Goal: Task Accomplishment & Management: Use online tool/utility

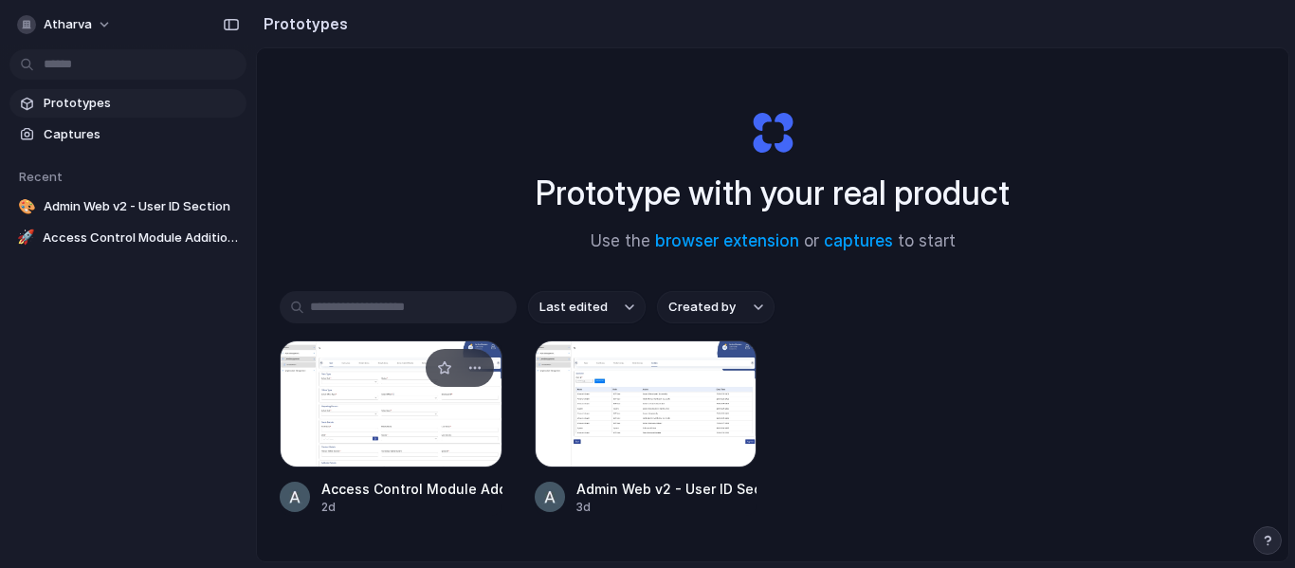
click at [425, 418] on div at bounding box center [391, 403] width 223 height 127
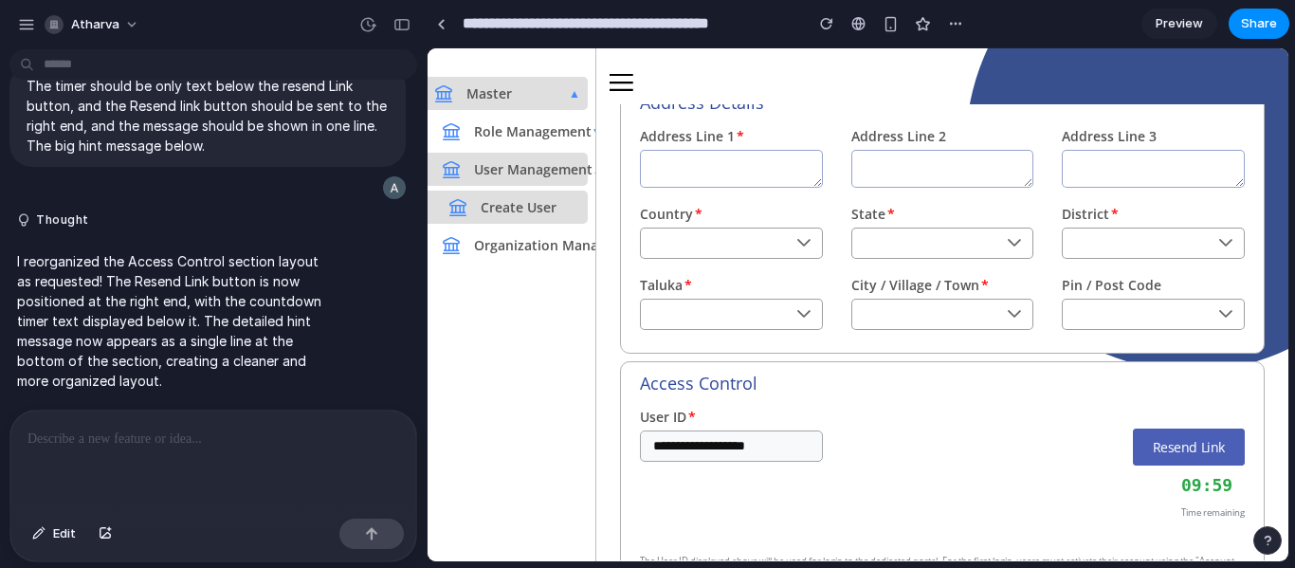
scroll to position [1018, 0]
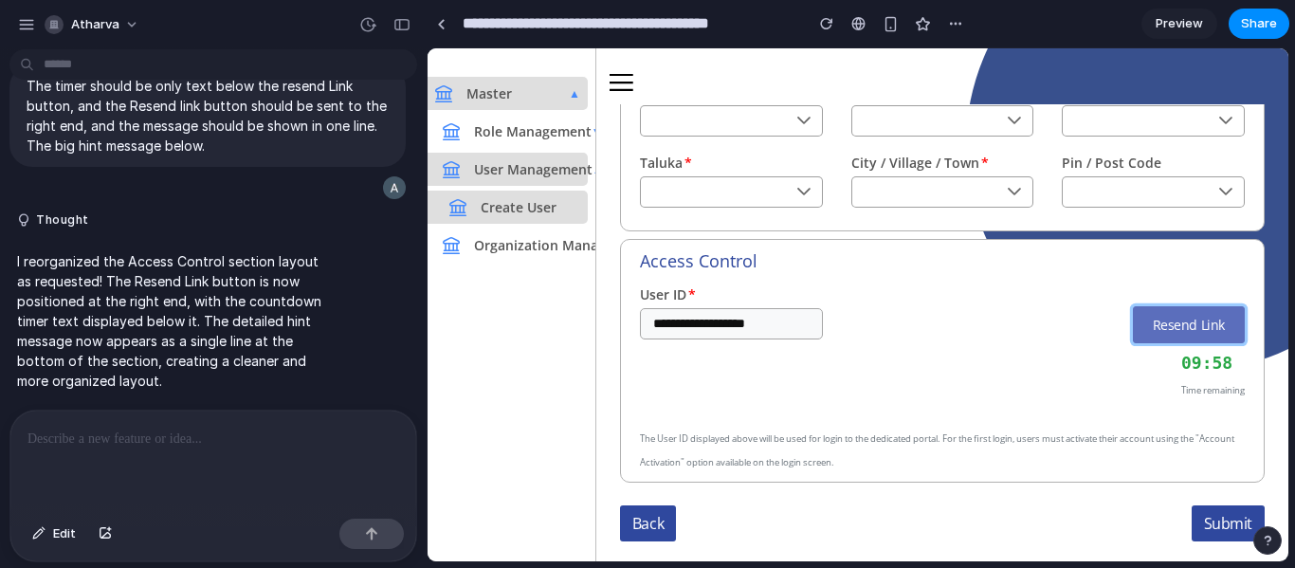
click at [1164, 332] on button "Resend Link" at bounding box center [1189, 324] width 112 height 37
click at [1040, 345] on div "Resend Link 09:56 Time remaining" at bounding box center [1047, 354] width 393 height 96
click at [204, 416] on div at bounding box center [213, 461] width 406 height 101
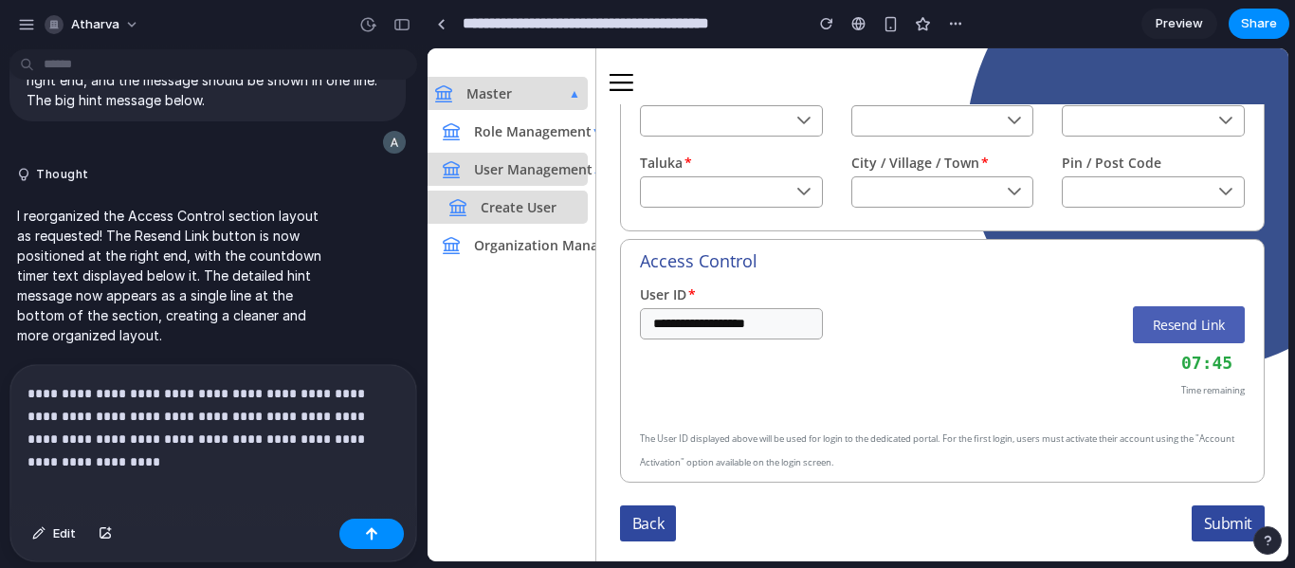
scroll to position [1556, 0]
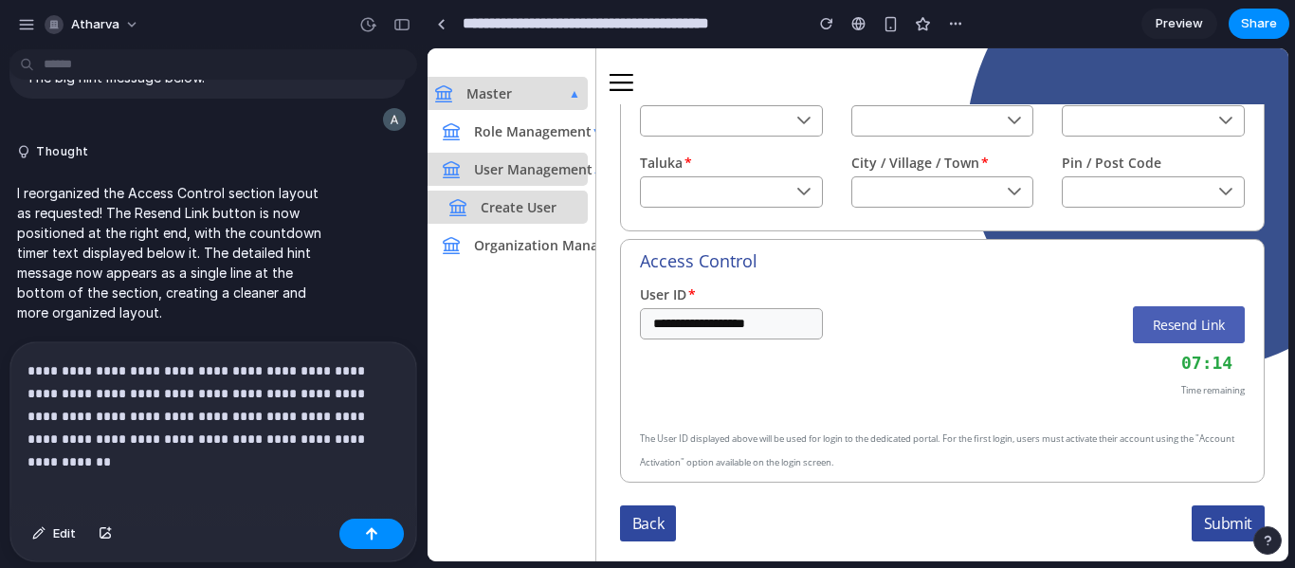
click at [204, 428] on p "**********" at bounding box center [209, 404] width 364 height 91
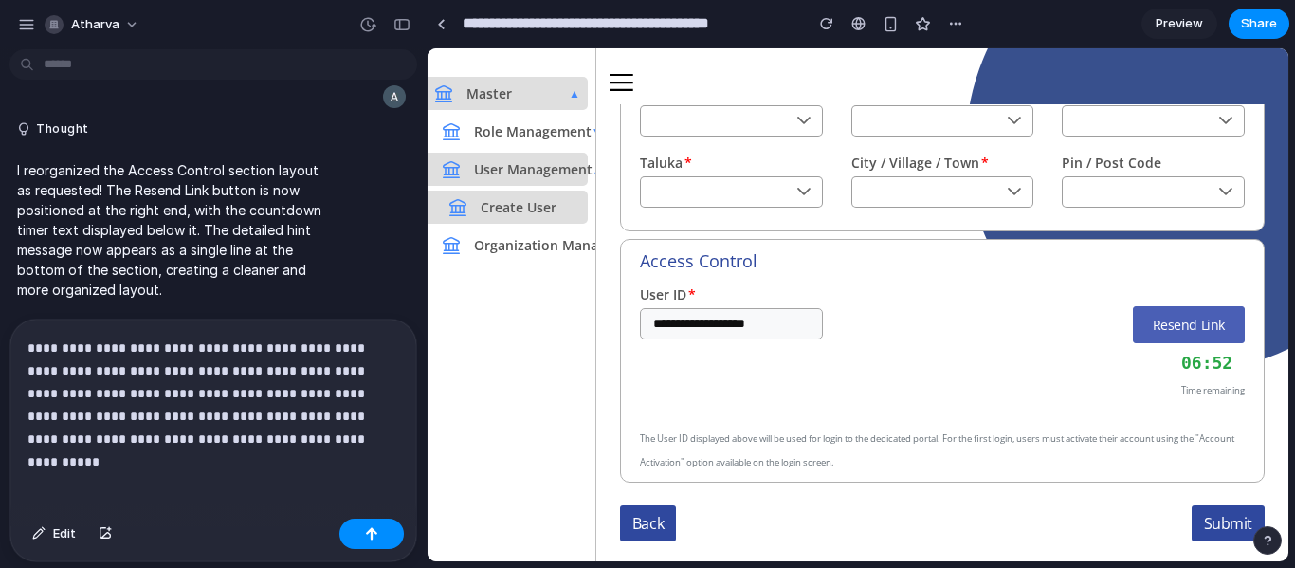
click at [199, 435] on p "**********" at bounding box center [209, 394] width 364 height 114
click at [290, 433] on p "**********" at bounding box center [209, 394] width 364 height 114
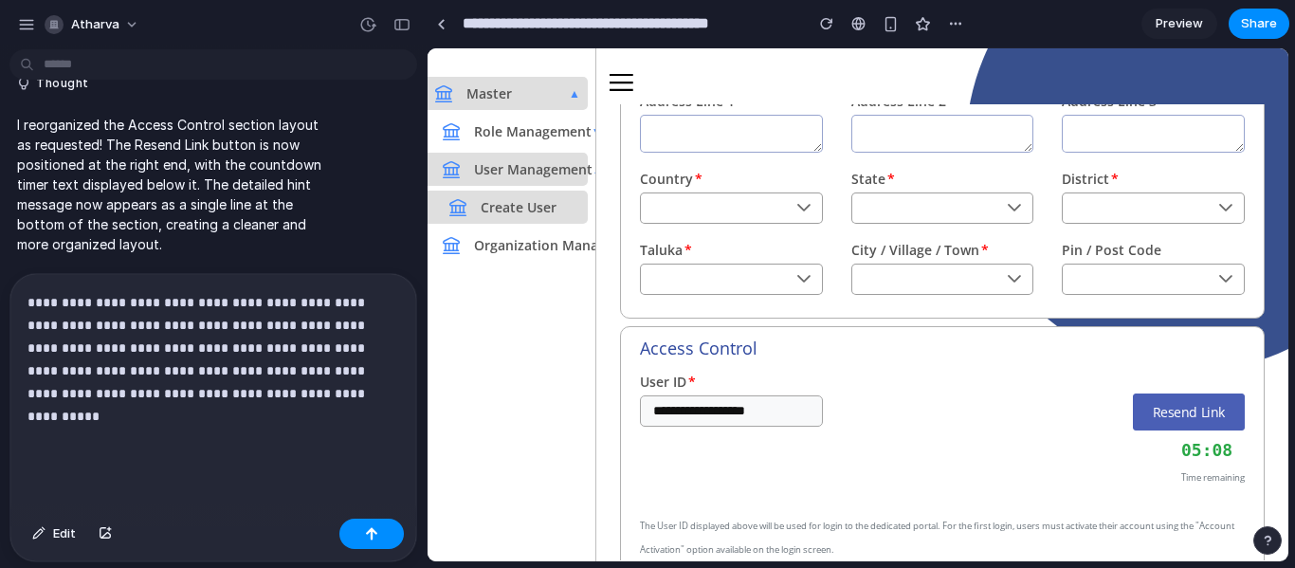
scroll to position [1624, 0]
click at [970, 291] on div "empty" at bounding box center [942, 279] width 183 height 31
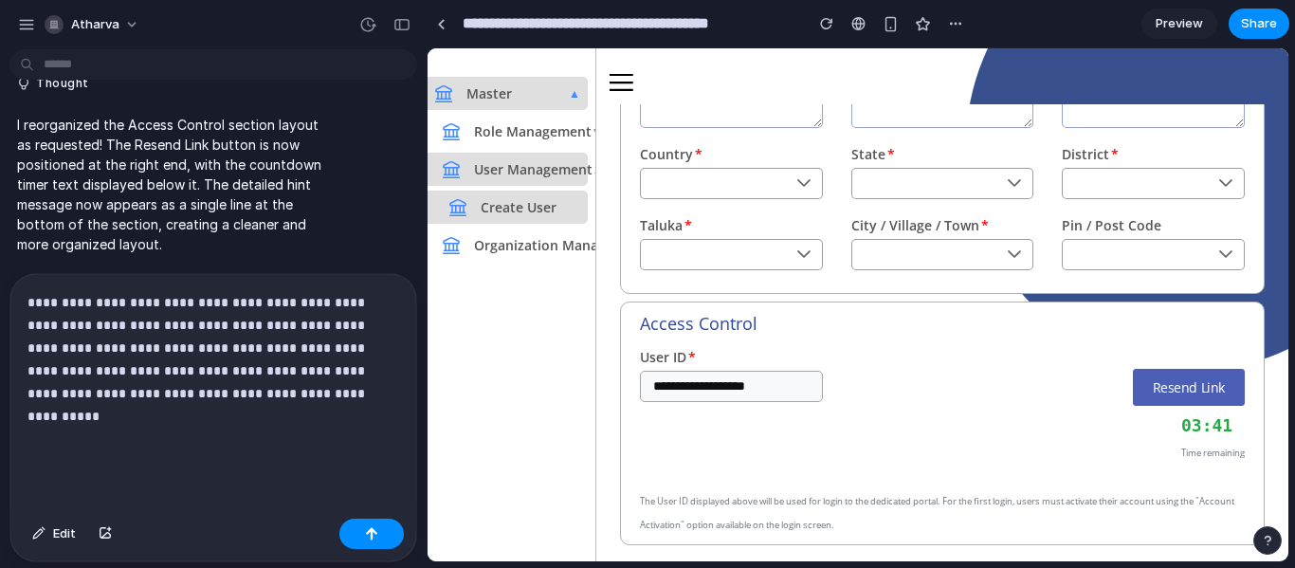
scroll to position [1018, 0]
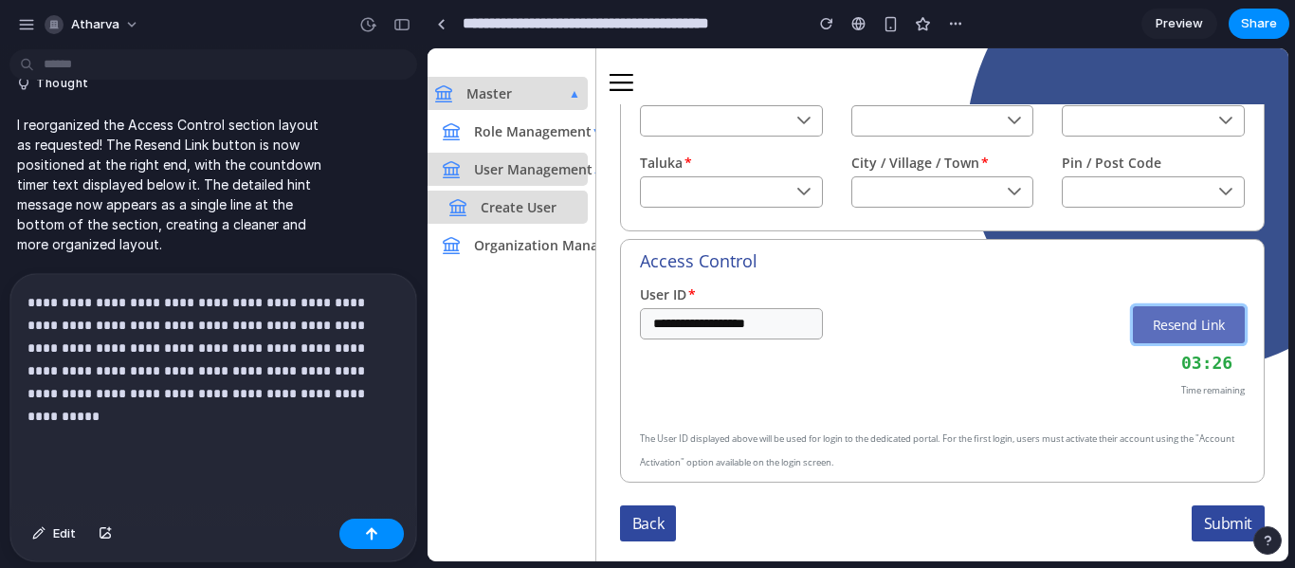
click at [1137, 315] on button "Resend Link" at bounding box center [1189, 324] width 112 height 37
drag, startPoint x: 816, startPoint y: 329, endPoint x: 691, endPoint y: 338, distance: 125.5
click at [691, 338] on div "**********" at bounding box center [942, 351] width 633 height 134
drag, startPoint x: 772, startPoint y: 328, endPoint x: 627, endPoint y: 321, distance: 145.2
click at [627, 321] on div "**********" at bounding box center [731, 351] width 211 height 134
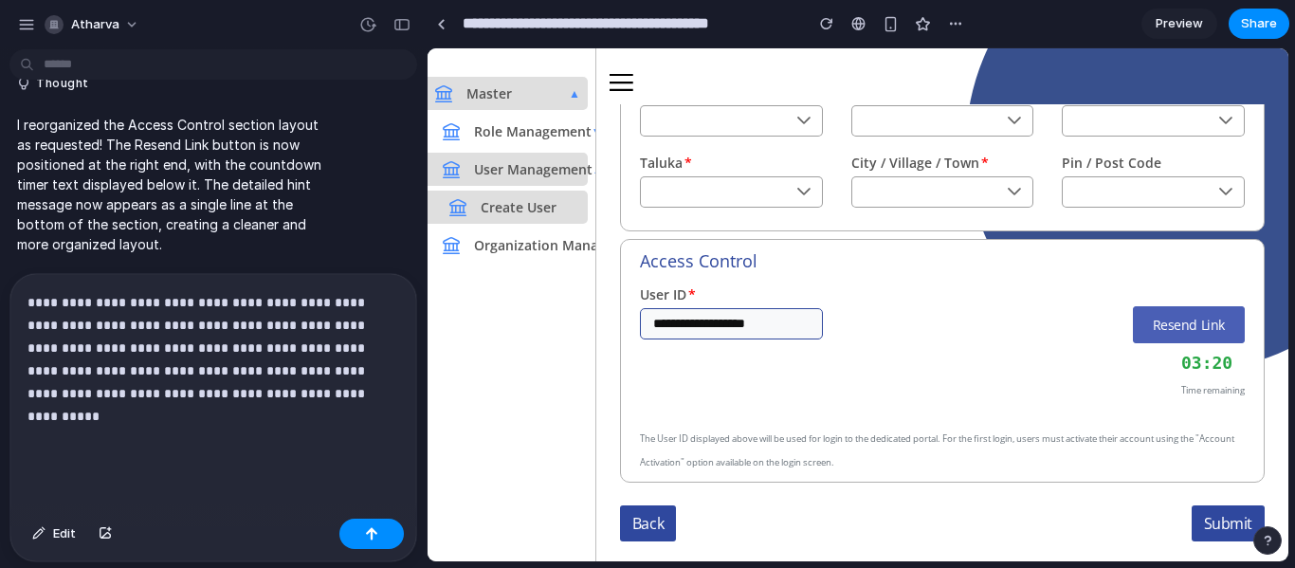
click at [759, 336] on input "**********" at bounding box center [731, 323] width 183 height 31
drag, startPoint x: 782, startPoint y: 330, endPoint x: 616, endPoint y: 322, distance: 166.1
click at [616, 322] on div "**********" at bounding box center [942, 332] width 692 height 456
click at [814, 372] on div "**********" at bounding box center [731, 351] width 211 height 134
click at [267, 436] on p "**********" at bounding box center [209, 370] width 364 height 159
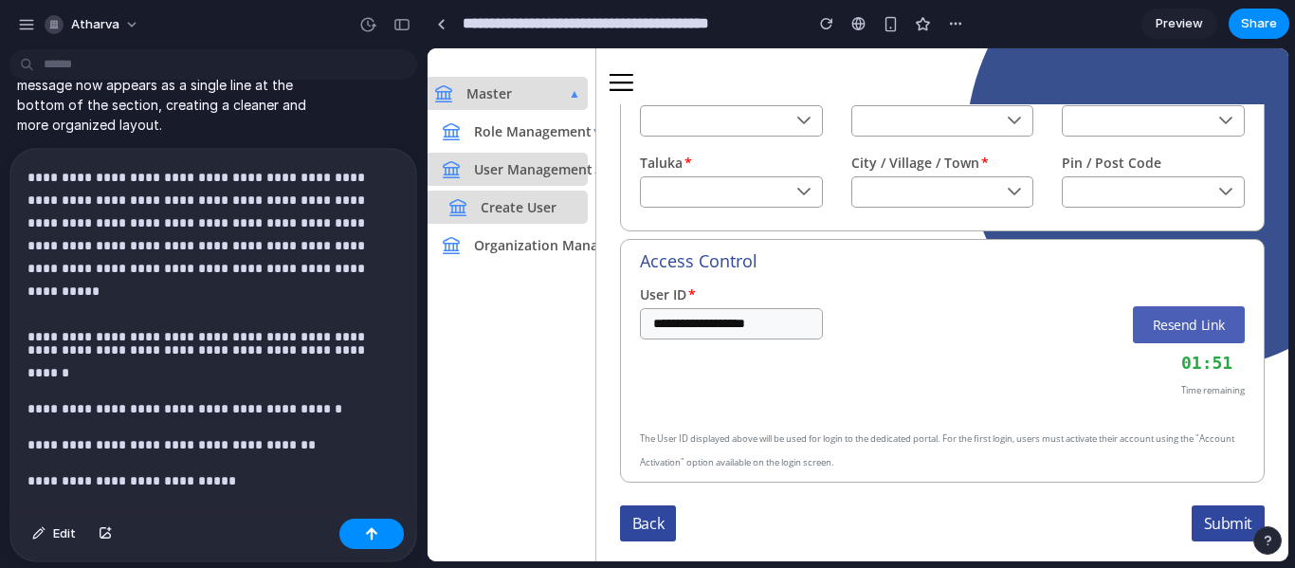
scroll to position [49, 0]
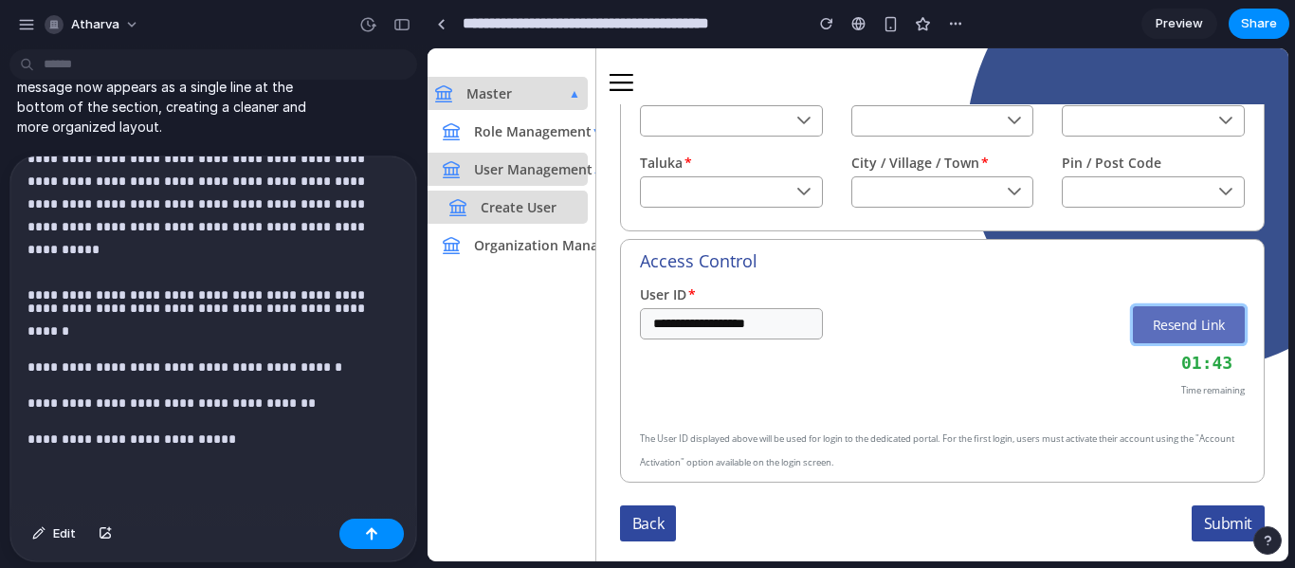
click at [1144, 315] on button "Resend Link" at bounding box center [1189, 324] width 112 height 37
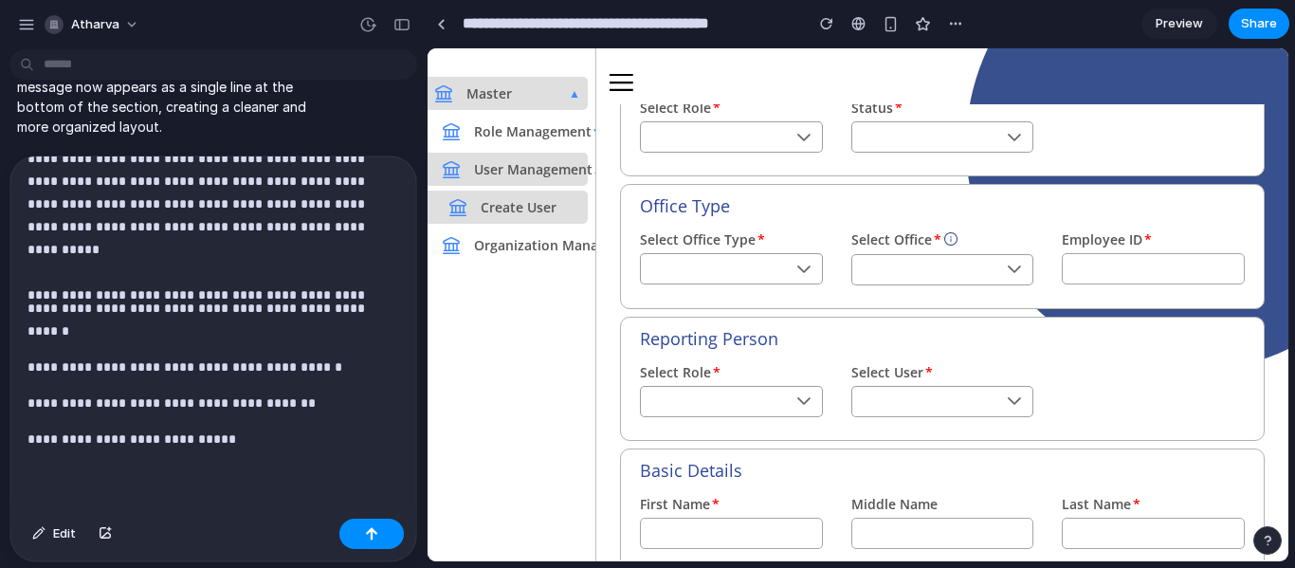
scroll to position [190, 0]
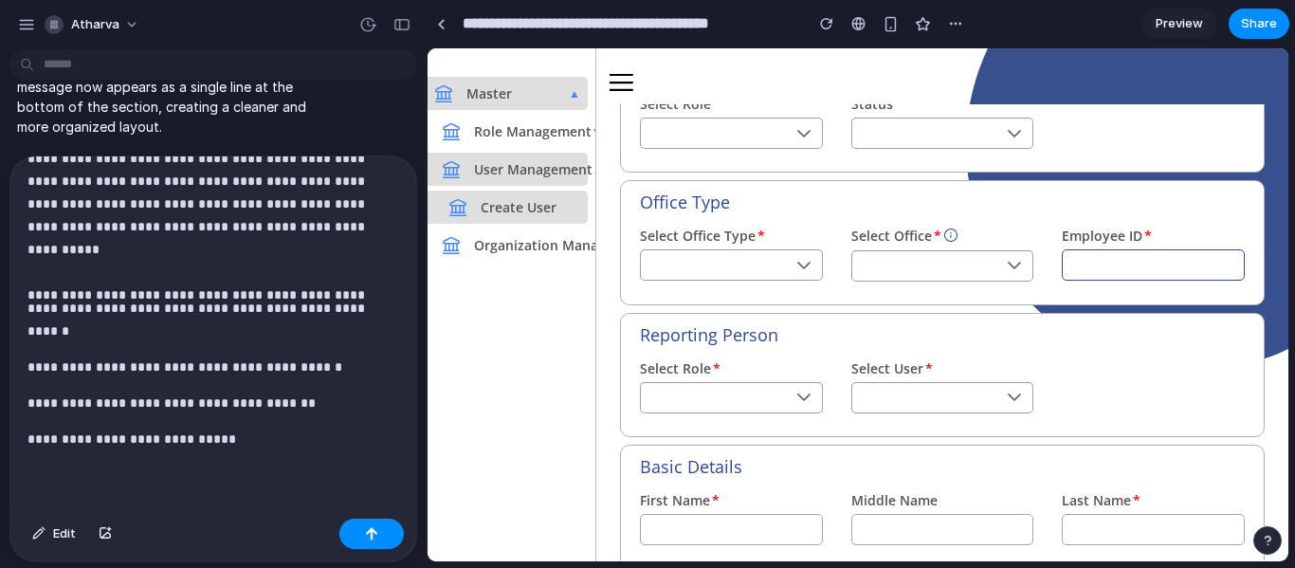
click at [1107, 274] on input "text" at bounding box center [1153, 264] width 183 height 31
type input "*****"
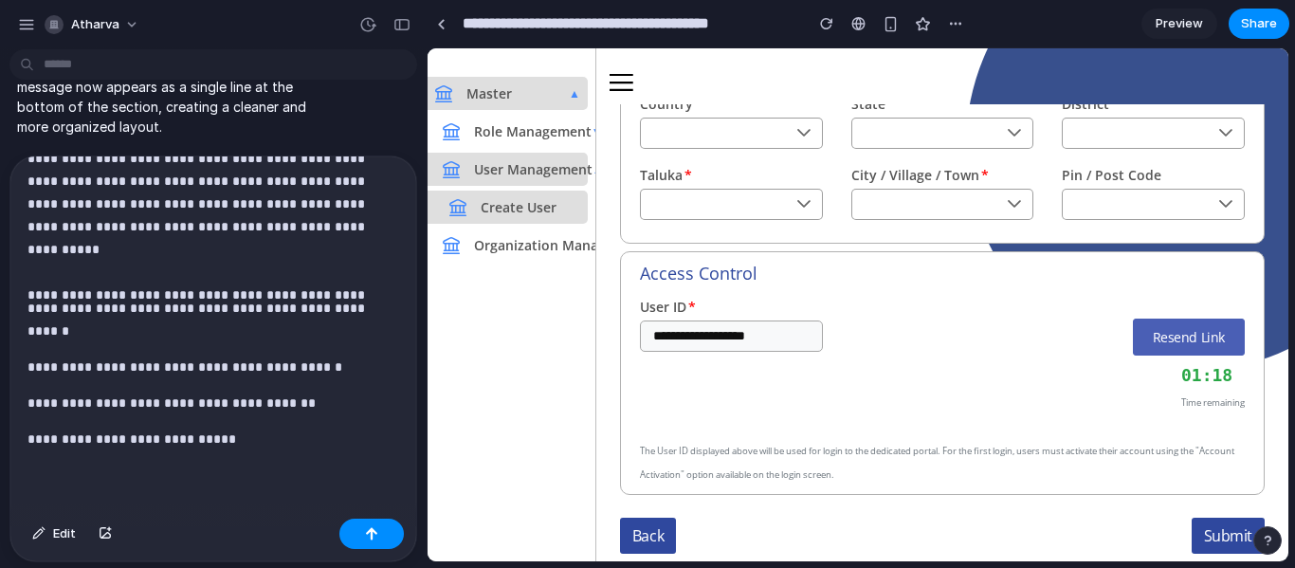
scroll to position [1018, 0]
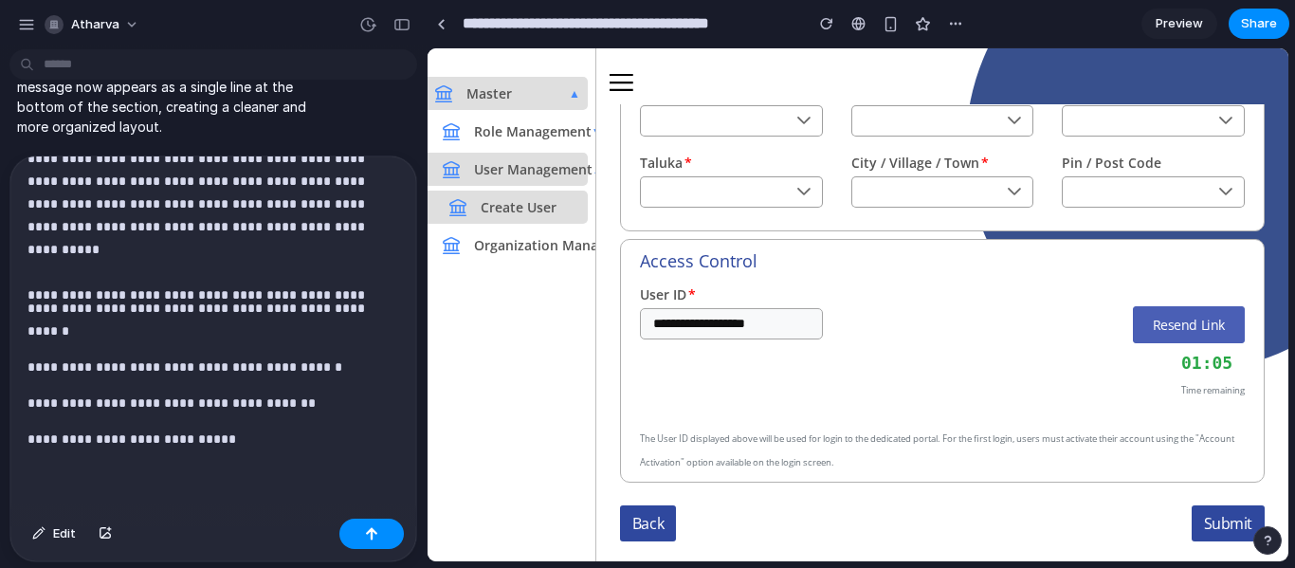
click at [264, 440] on p "**********" at bounding box center [205, 439] width 357 height 23
click at [1220, 308] on button "Resend Link" at bounding box center [1189, 324] width 112 height 37
click at [391, 530] on button "button" at bounding box center [371, 534] width 64 height 30
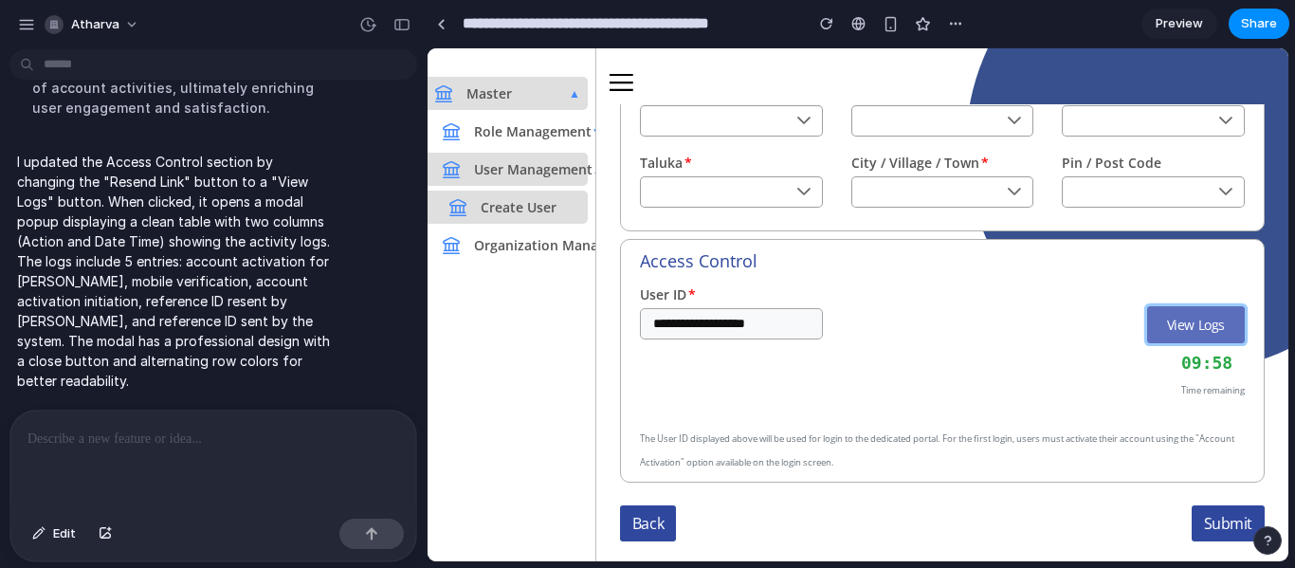
click at [1173, 318] on button "View Logs" at bounding box center [1196, 324] width 98 height 37
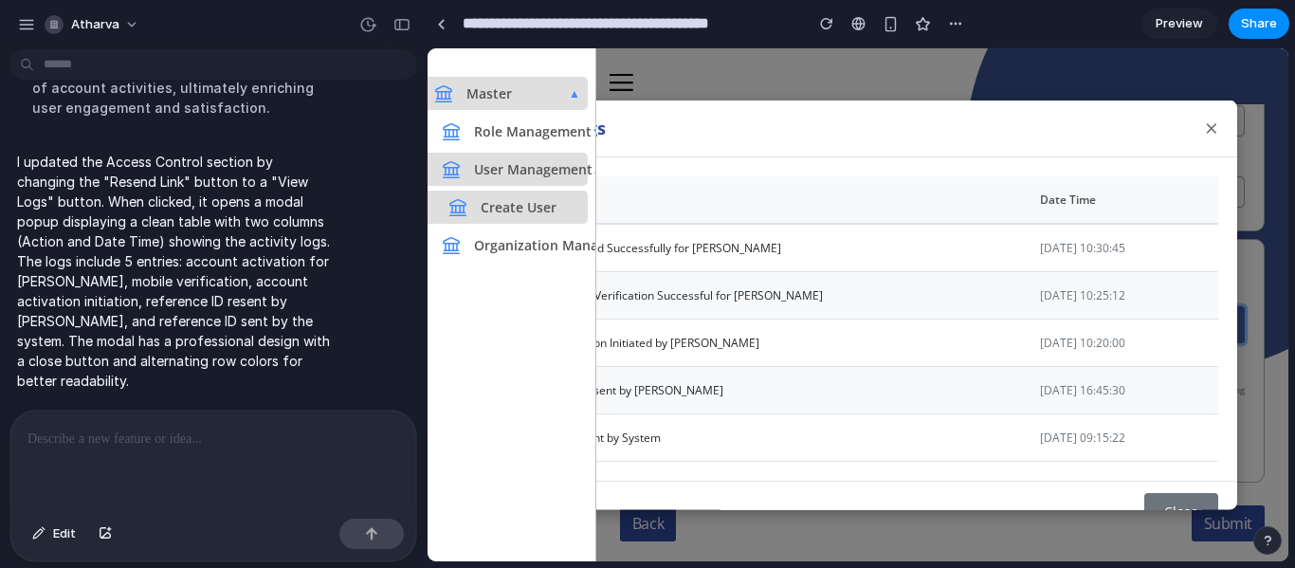
scroll to position [30, 0]
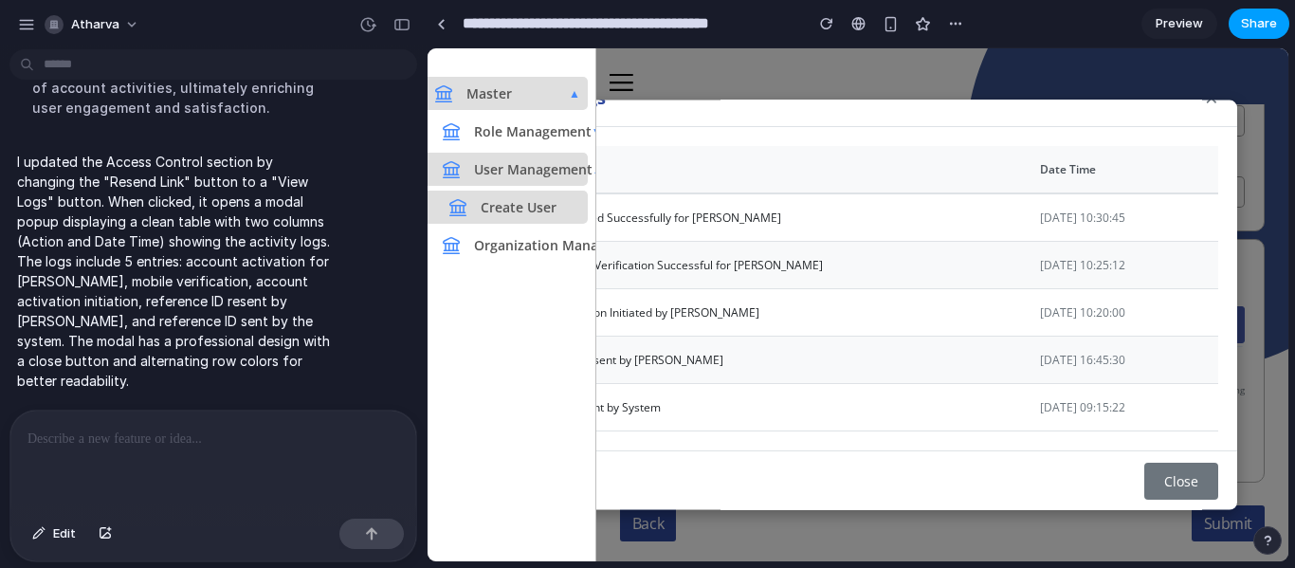
click at [1260, 12] on button "Share" at bounding box center [1259, 24] width 61 height 30
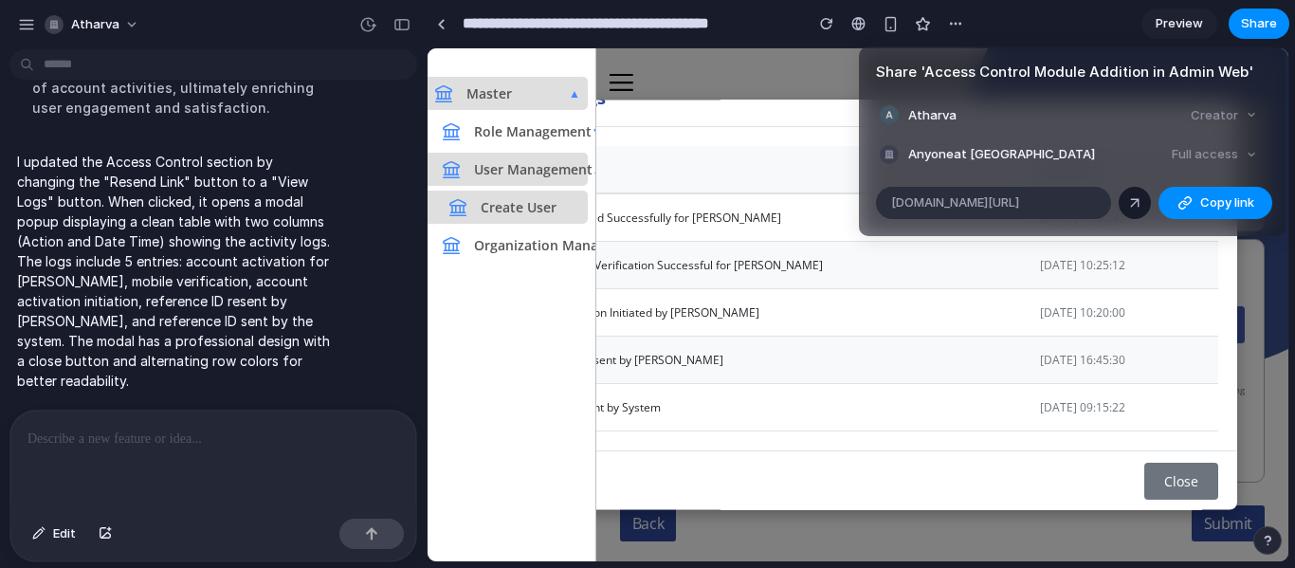
click at [1136, 195] on div at bounding box center [1134, 202] width 17 height 17
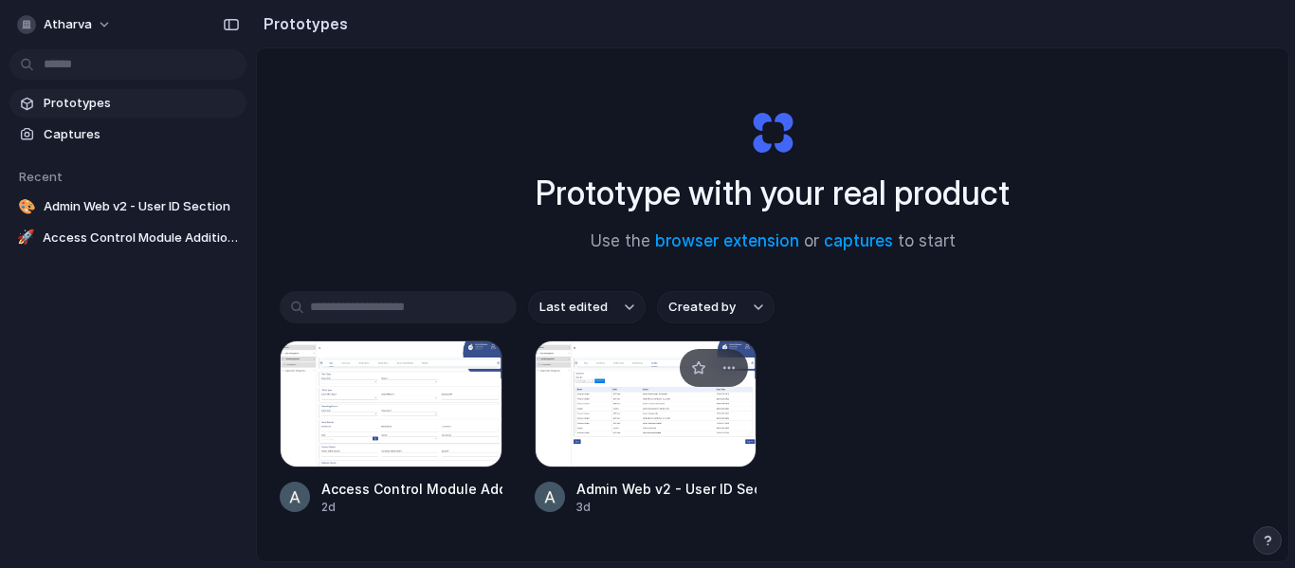
click at [560, 467] on link "Admin Web v2 - User ID Section 3d" at bounding box center [646, 427] width 223 height 175
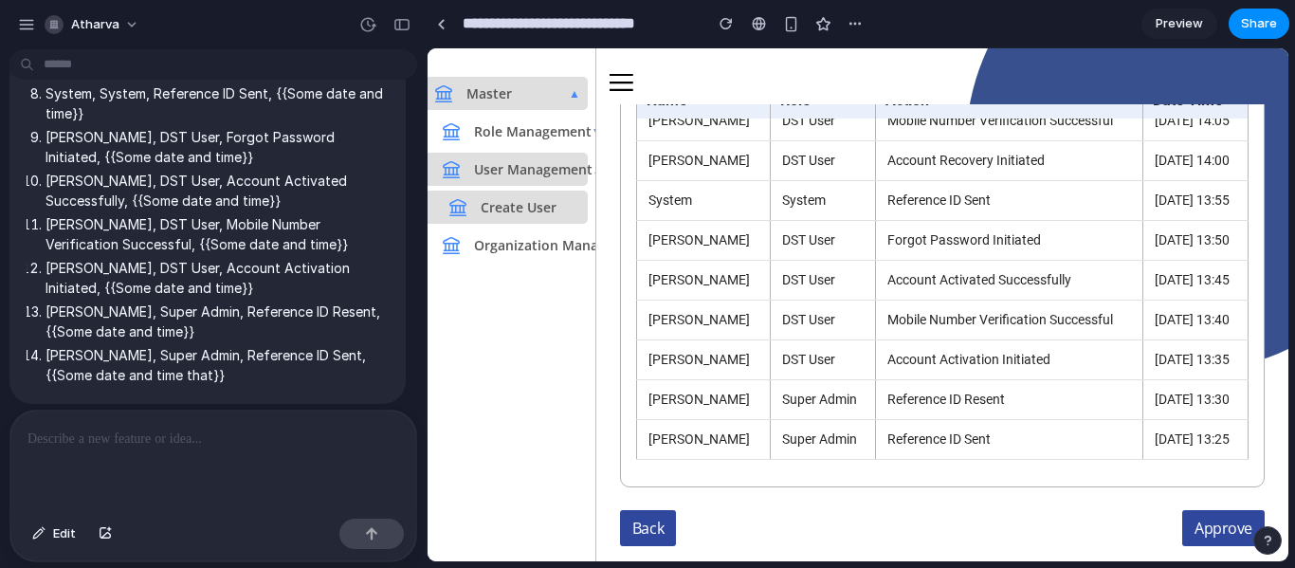
scroll to position [289, 0]
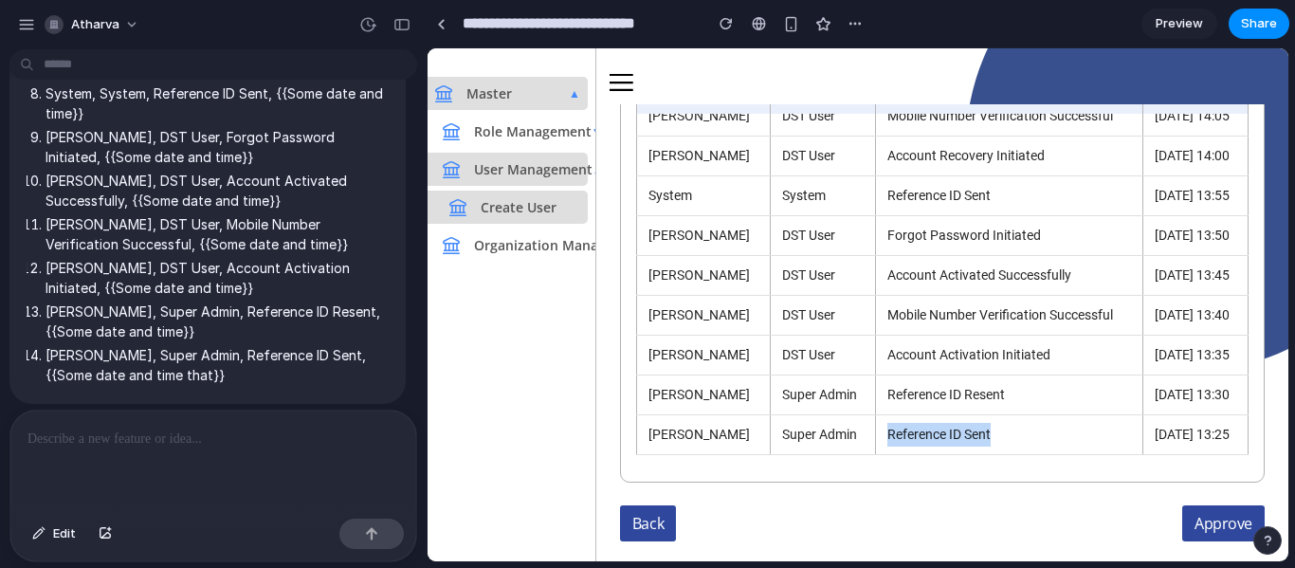
drag, startPoint x: 867, startPoint y: 432, endPoint x: 970, endPoint y: 420, distance: 104.1
click at [970, 420] on td "Reference ID Sent" at bounding box center [1009, 435] width 266 height 40
copy td "Reference ID Sent"
drag, startPoint x: 988, startPoint y: 386, endPoint x: 859, endPoint y: 389, distance: 129.0
click at [876, 389] on td "Reference ID Resent" at bounding box center [1009, 395] width 266 height 40
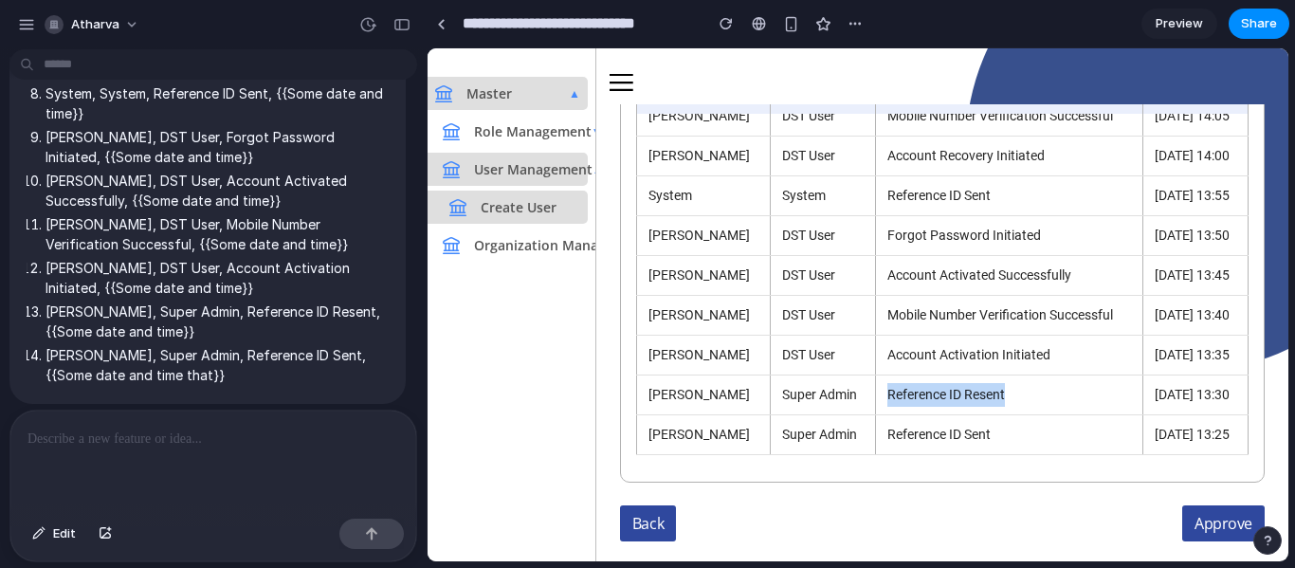
copy td "Reference ID Resent"
click at [1034, 341] on td "Account Activation Initiated" at bounding box center [1009, 356] width 266 height 40
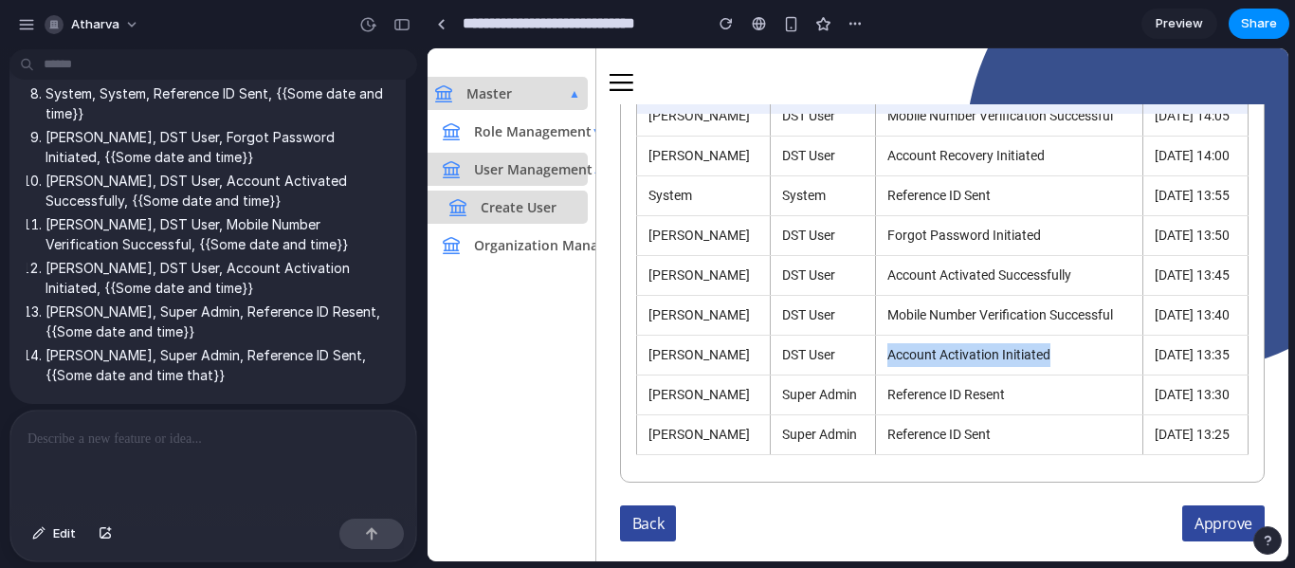
drag, startPoint x: 965, startPoint y: 338, endPoint x: 861, endPoint y: 344, distance: 104.5
click at [876, 344] on td "Account Activation Initiated" at bounding box center [1009, 356] width 266 height 40
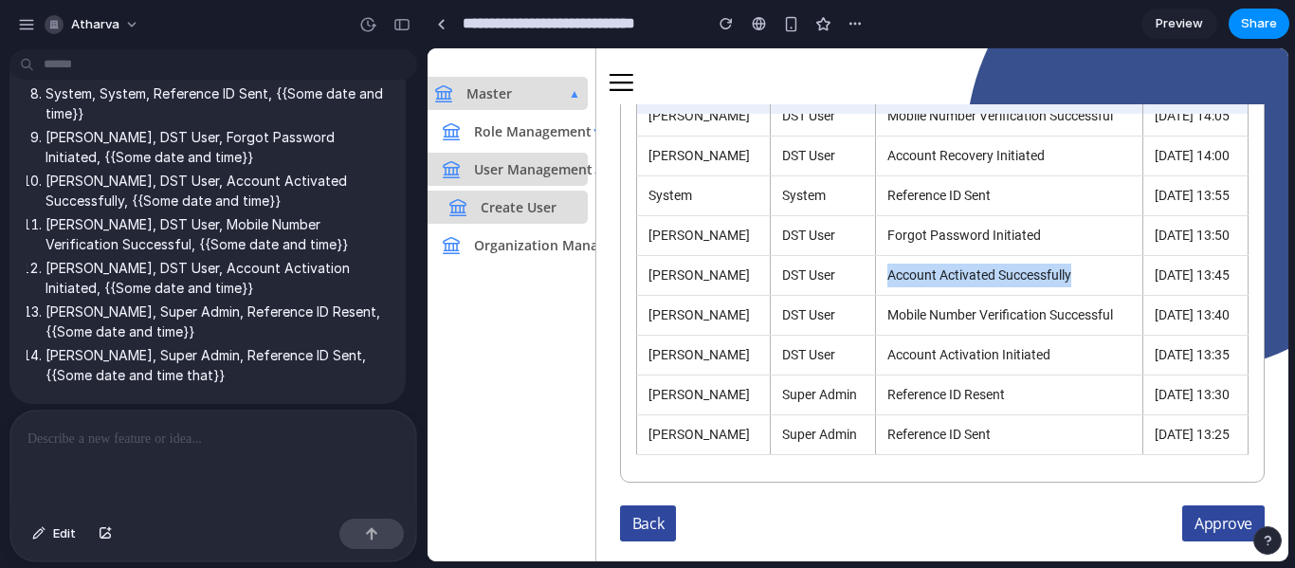
drag, startPoint x: 979, startPoint y: 258, endPoint x: 846, endPoint y: 260, distance: 133.7
click at [846, 260] on tr "Atharva Kulkarni DST User Account Activated Successfully 28/09/2025 13:45" at bounding box center [942, 276] width 612 height 40
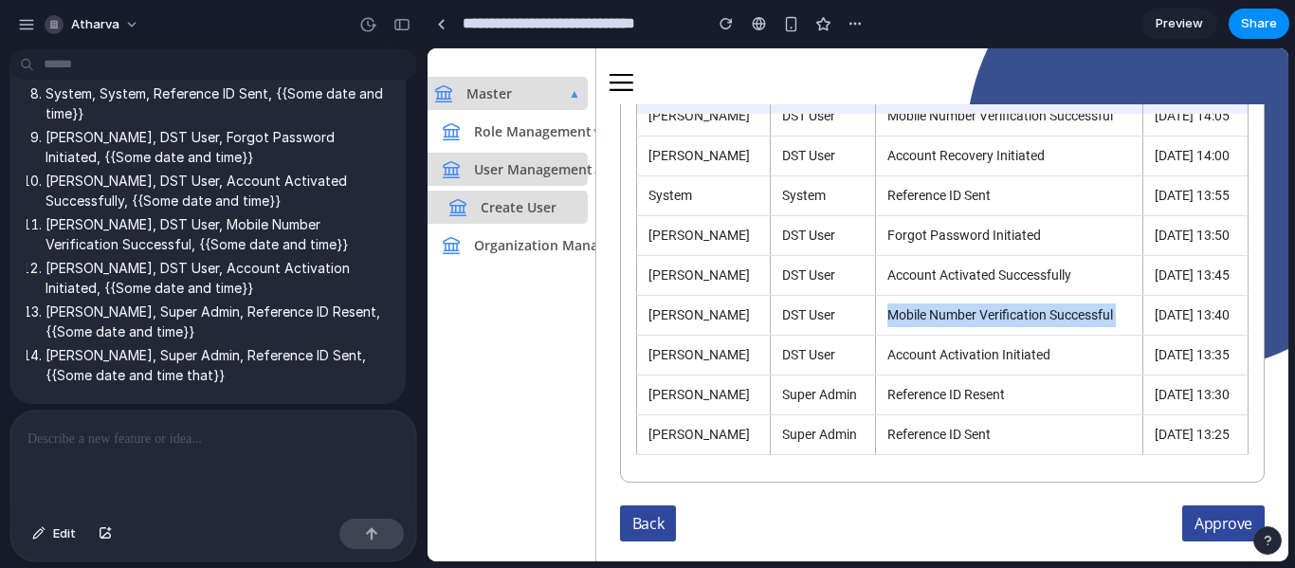
drag, startPoint x: 864, startPoint y: 309, endPoint x: 1107, endPoint y: 314, distance: 243.7
click at [1107, 314] on tr "Atharva Kulkarni DST User Mobile Number Verification Successful 28/09/2025 13:40" at bounding box center [942, 316] width 612 height 40
copy td "Mobile Number Verification Successful"
click at [956, 346] on td "Account Activation Initiated" at bounding box center [1009, 356] width 266 height 40
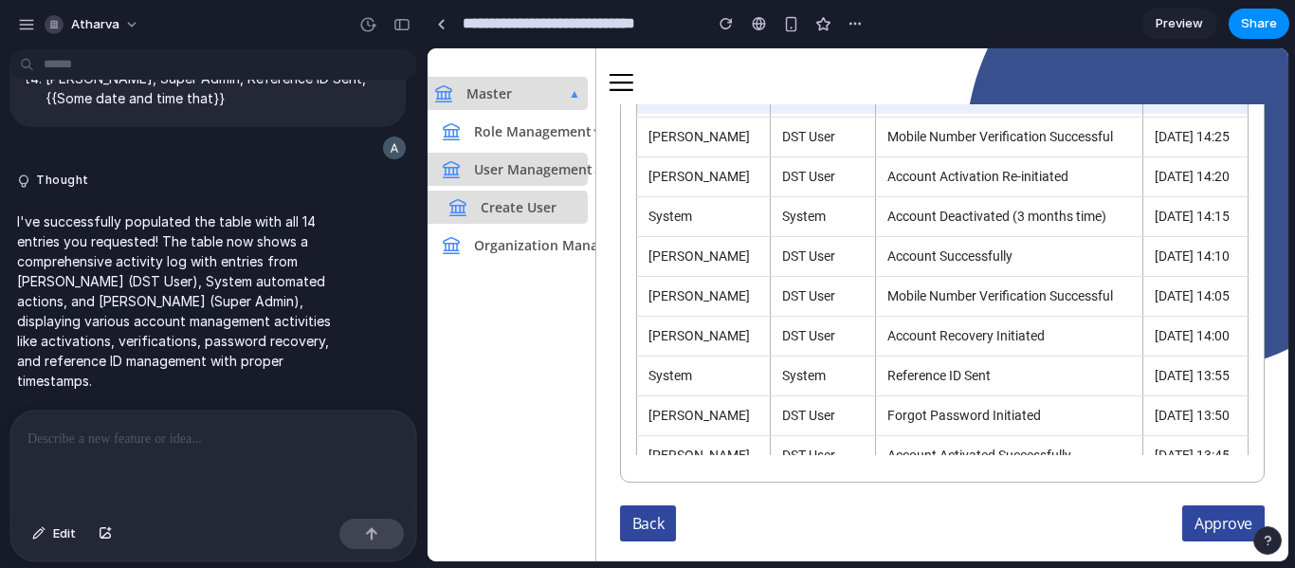
scroll to position [0, 0]
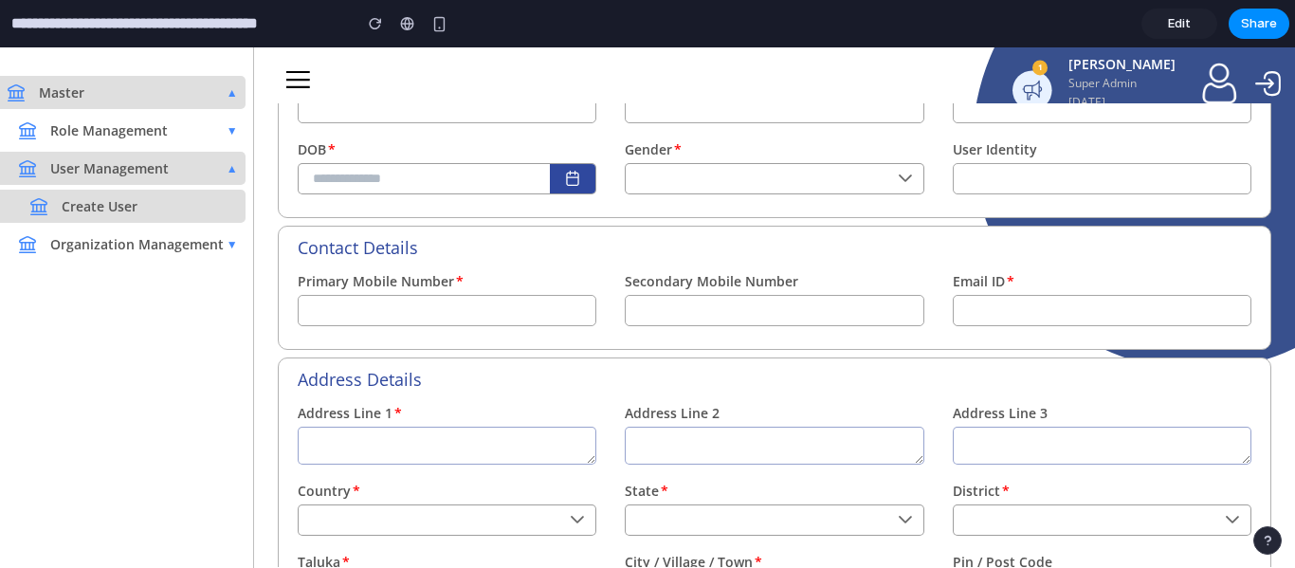
scroll to position [987, 0]
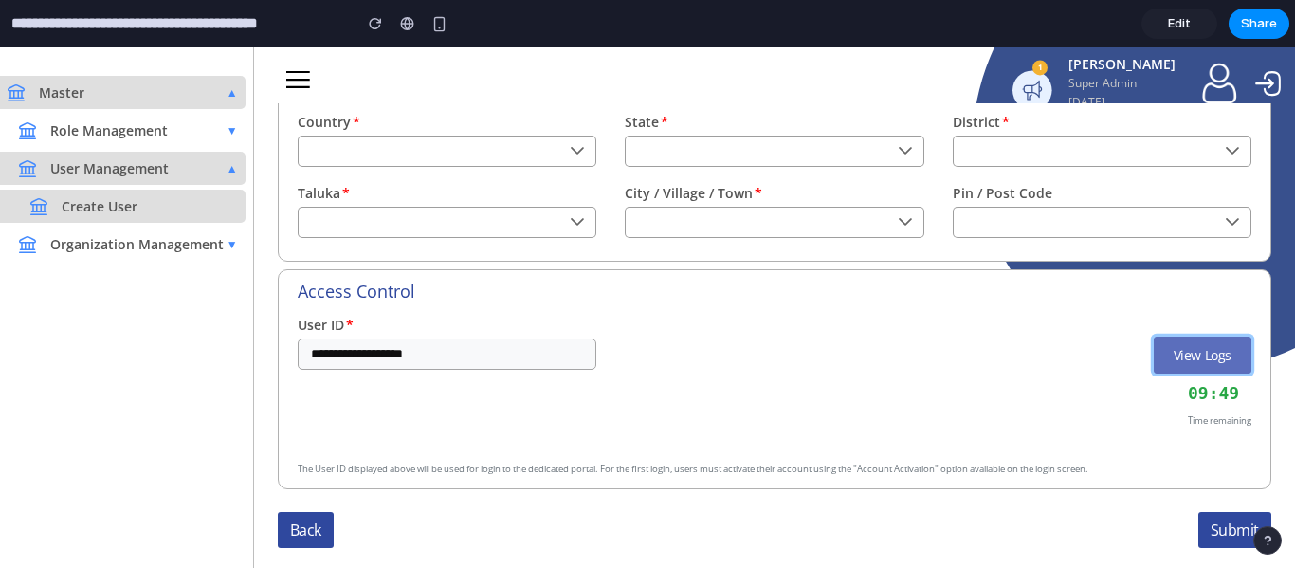
click at [1196, 355] on button "View Logs" at bounding box center [1203, 355] width 98 height 37
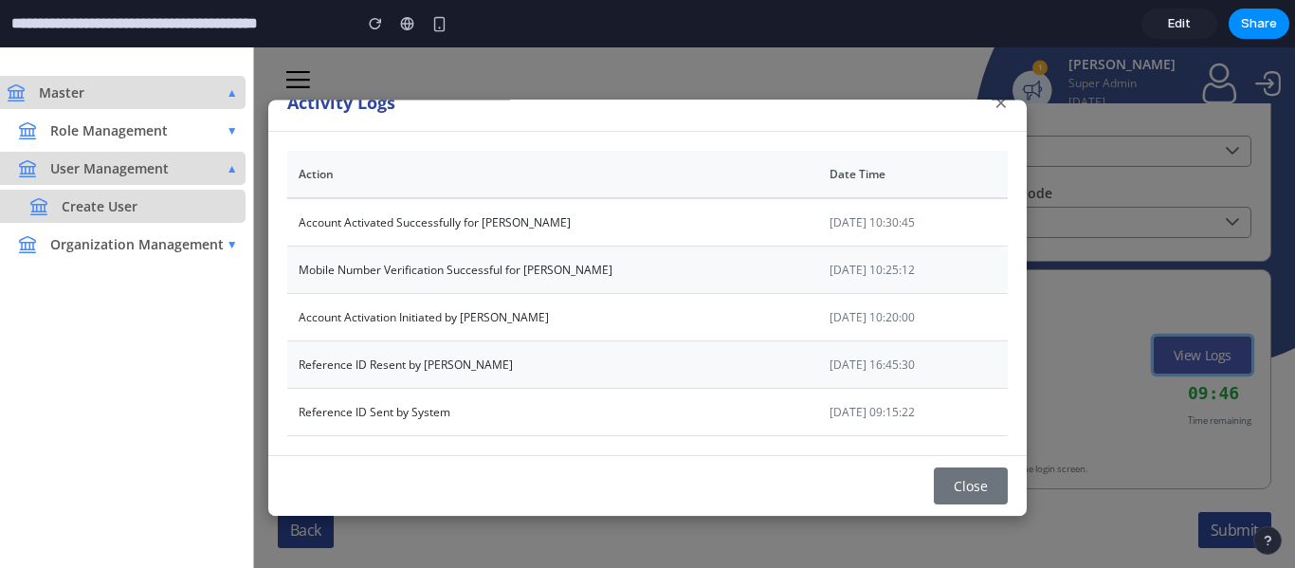
scroll to position [0, 0]
